Goal: Navigation & Orientation: Find specific page/section

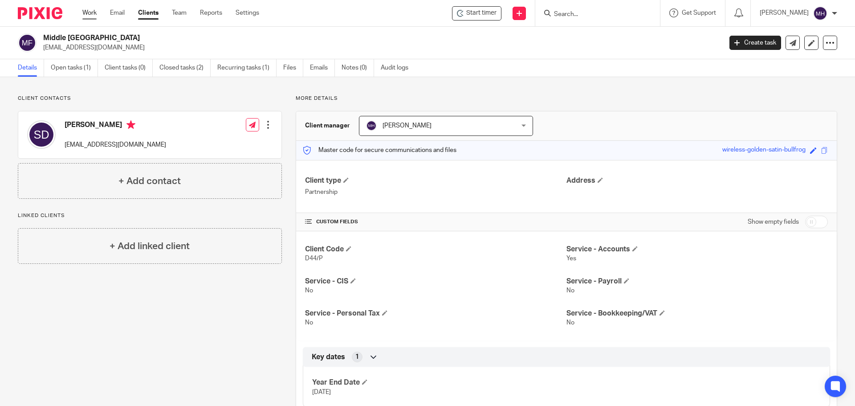
click at [91, 13] on link "Work" at bounding box center [89, 12] width 14 height 9
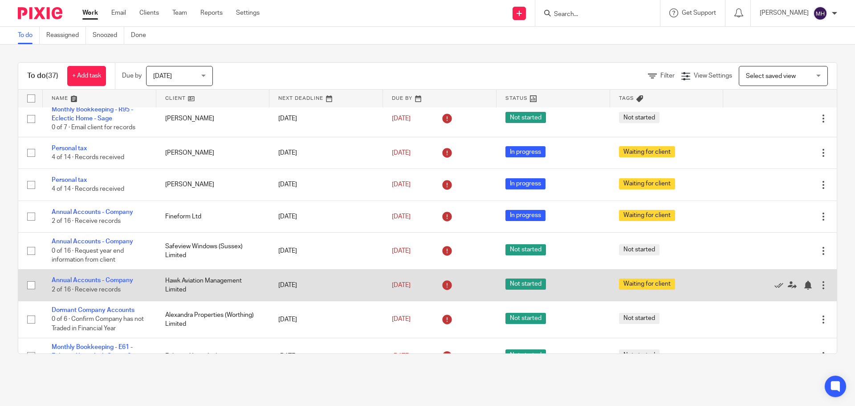
scroll to position [356, 0]
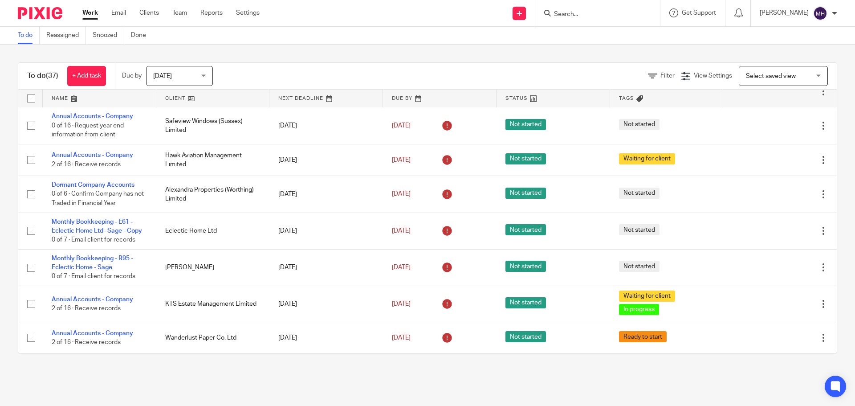
click at [89, 14] on link "Work" at bounding box center [90, 12] width 16 height 9
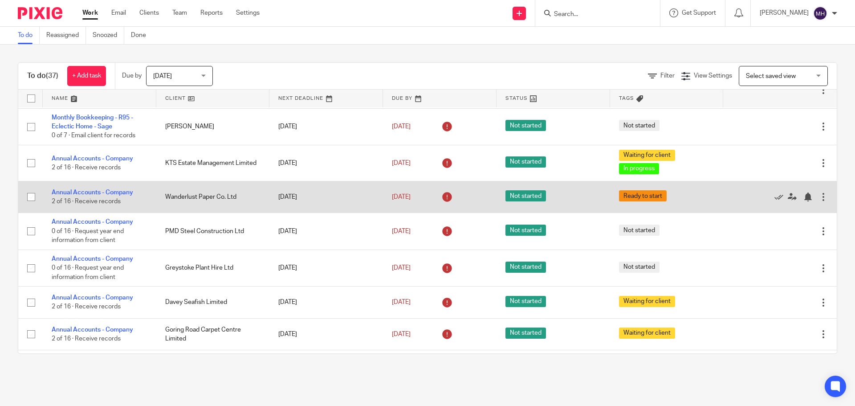
scroll to position [579, 0]
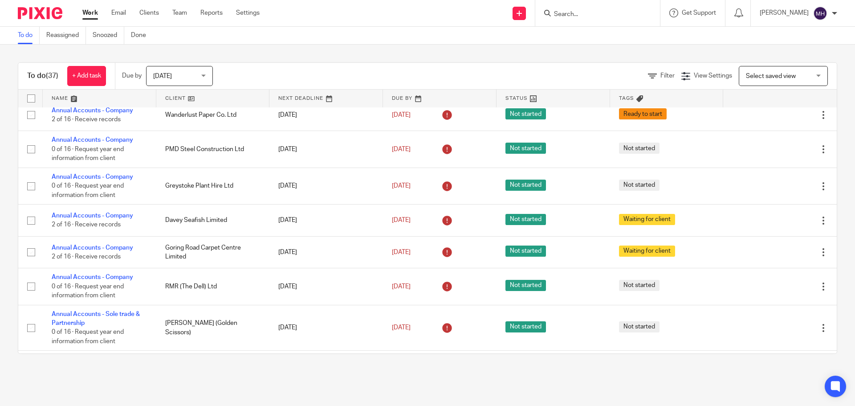
click at [577, 12] on input "Search" at bounding box center [593, 15] width 80 height 8
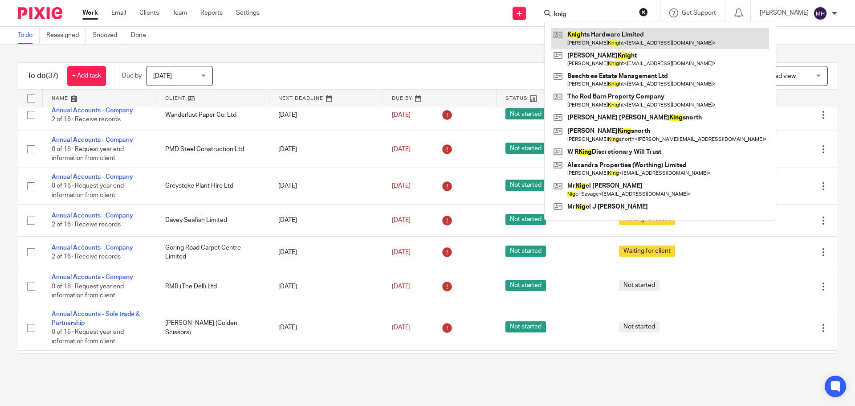
type input "knig"
drag, startPoint x: 626, startPoint y: 39, endPoint x: 630, endPoint y: 41, distance: 4.8
click at [625, 39] on link at bounding box center [660, 38] width 218 height 20
